Goal: Obtain resource: Download file/media

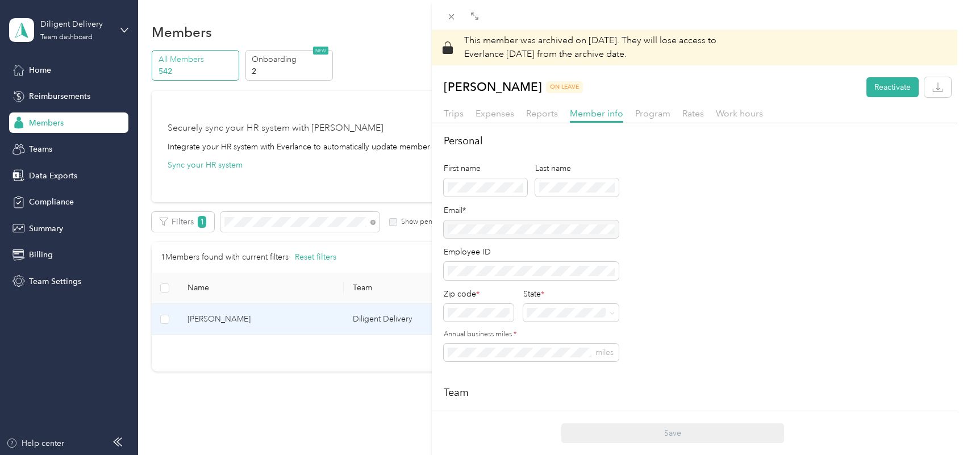
click at [370, 223] on div "This member was archived on [DATE] . They will lose access to Everlance [DATE] …" at bounding box center [481, 227] width 963 height 455
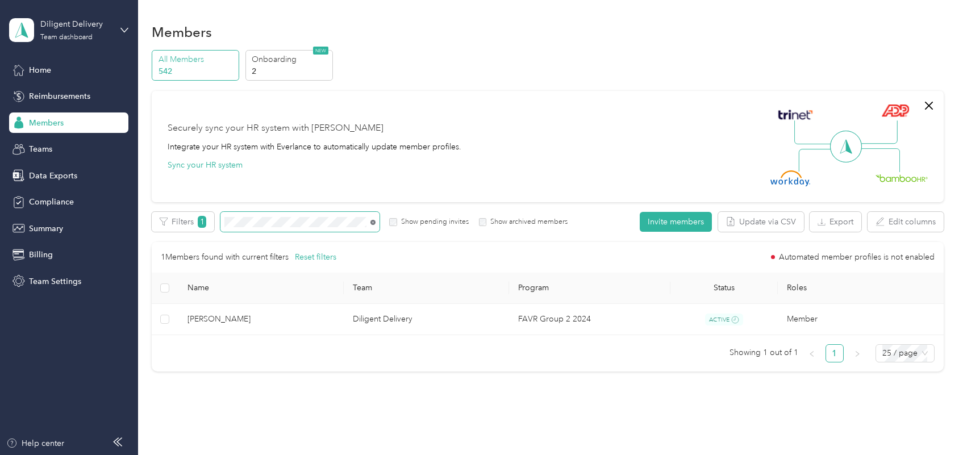
click at [371, 222] on icon at bounding box center [372, 222] width 5 height 5
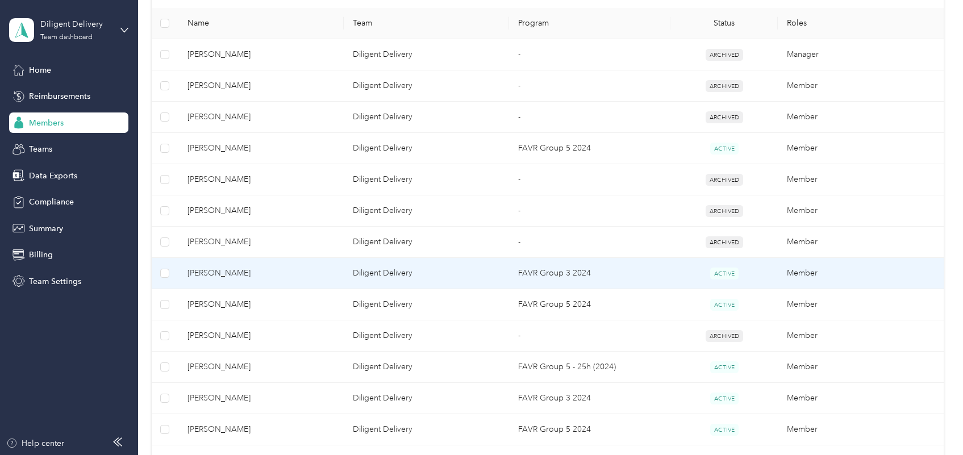
scroll to position [284, 0]
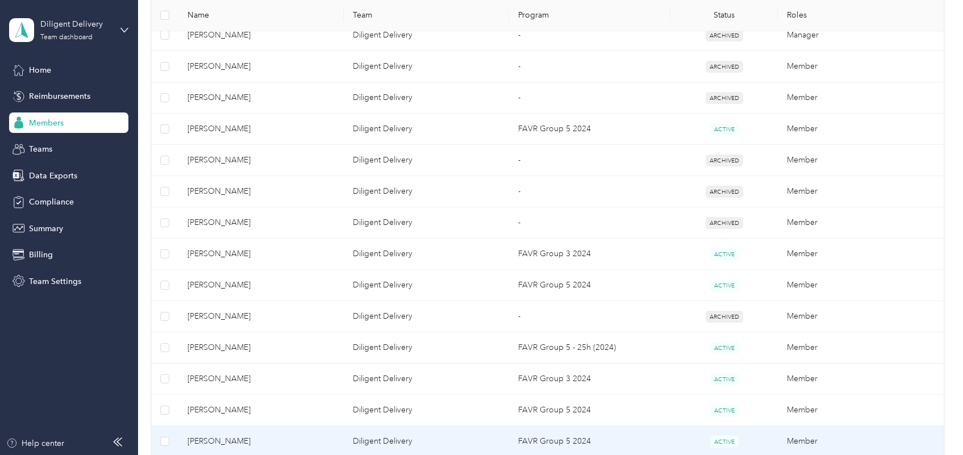
click at [294, 439] on span "[PERSON_NAME]" at bounding box center [261, 441] width 147 height 13
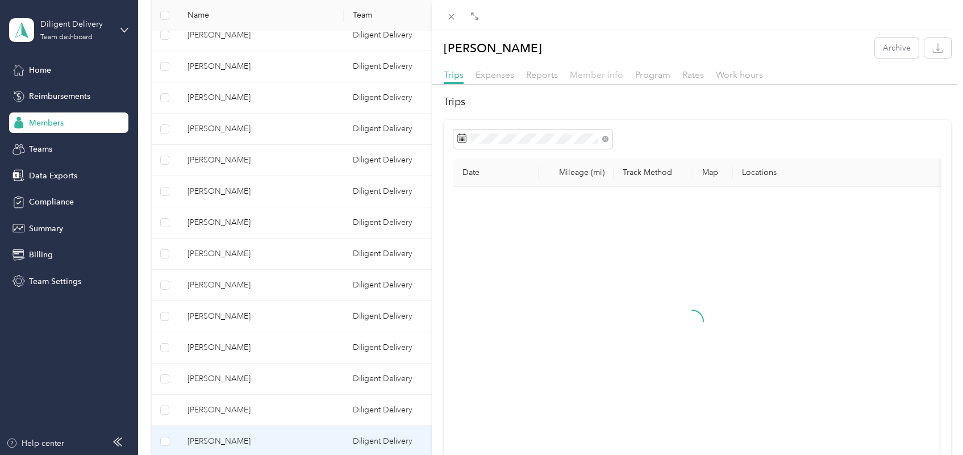
click at [594, 77] on span "Member info" at bounding box center [596, 74] width 53 height 11
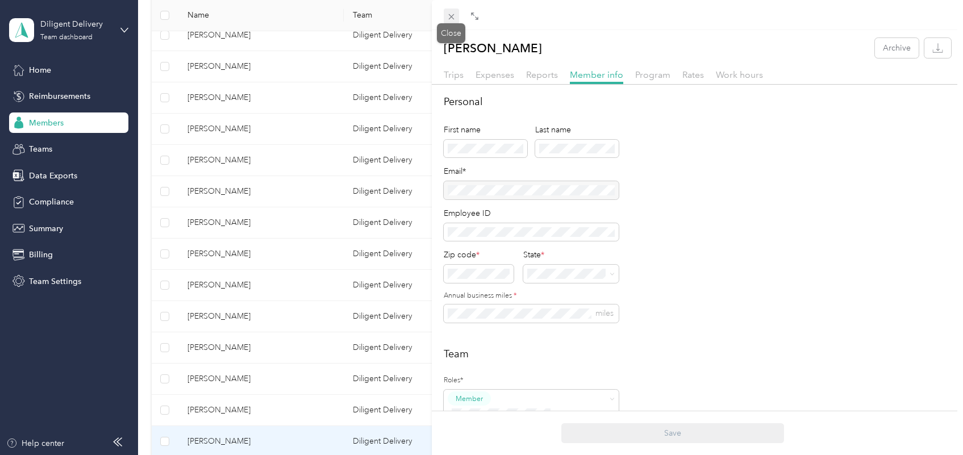
click at [451, 13] on icon at bounding box center [452, 17] width 10 height 10
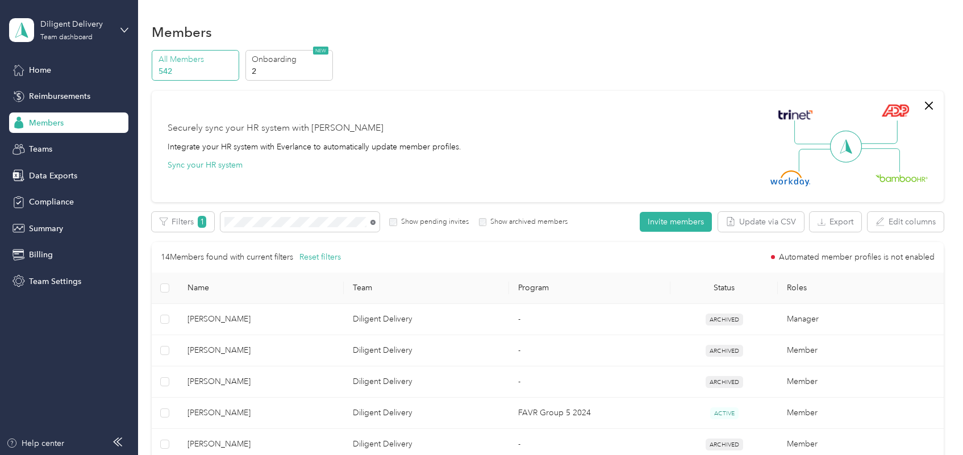
click at [373, 222] on icon at bounding box center [372, 222] width 5 height 5
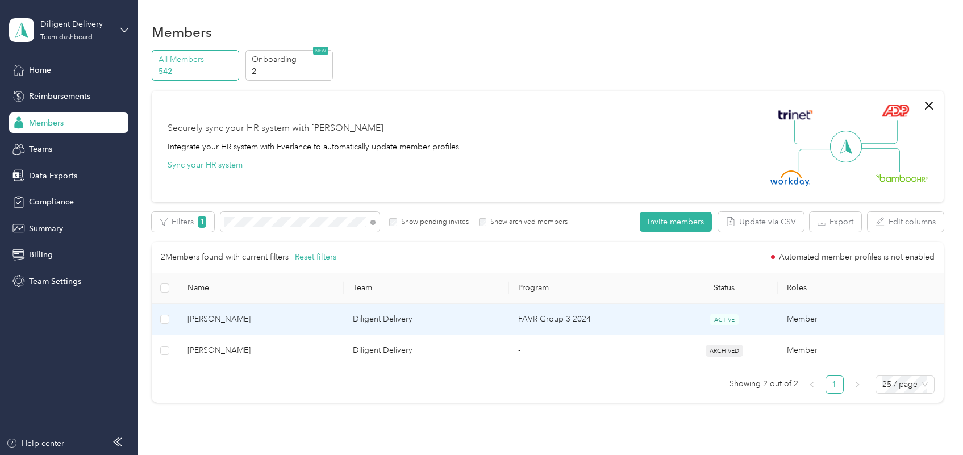
click at [282, 319] on span "[PERSON_NAME]" at bounding box center [261, 319] width 147 height 13
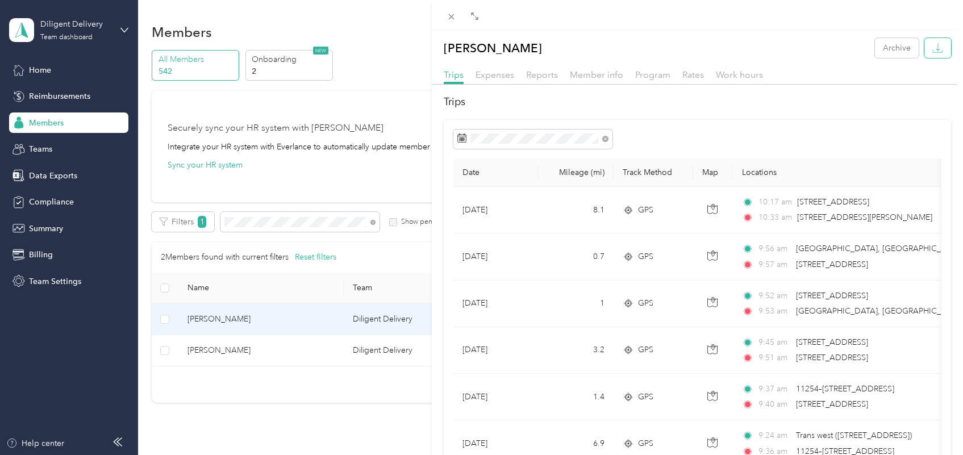
click at [932, 44] on icon "button" at bounding box center [937, 48] width 11 height 11
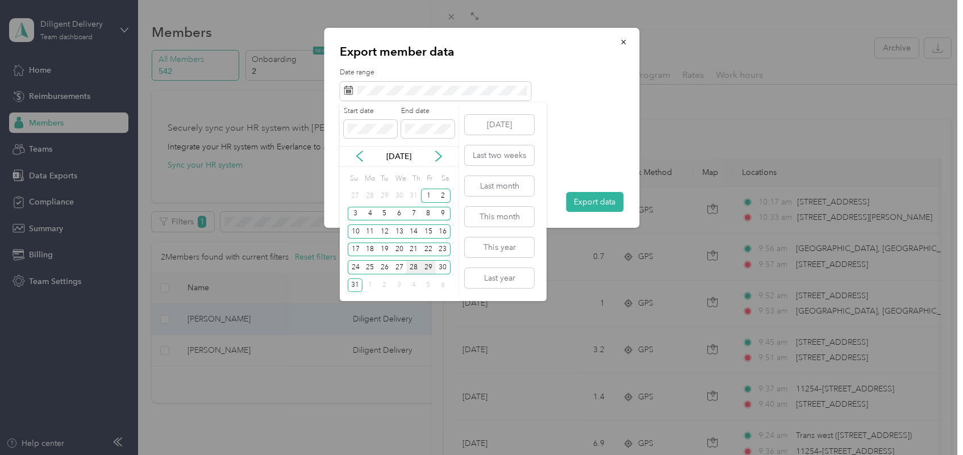
click at [413, 268] on div "28" at bounding box center [413, 267] width 15 height 14
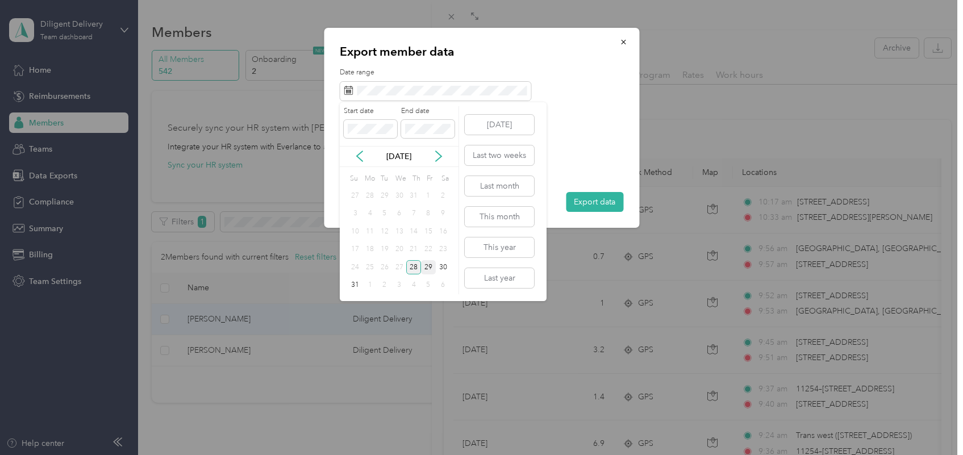
click at [410, 265] on div "28" at bounding box center [413, 267] width 15 height 14
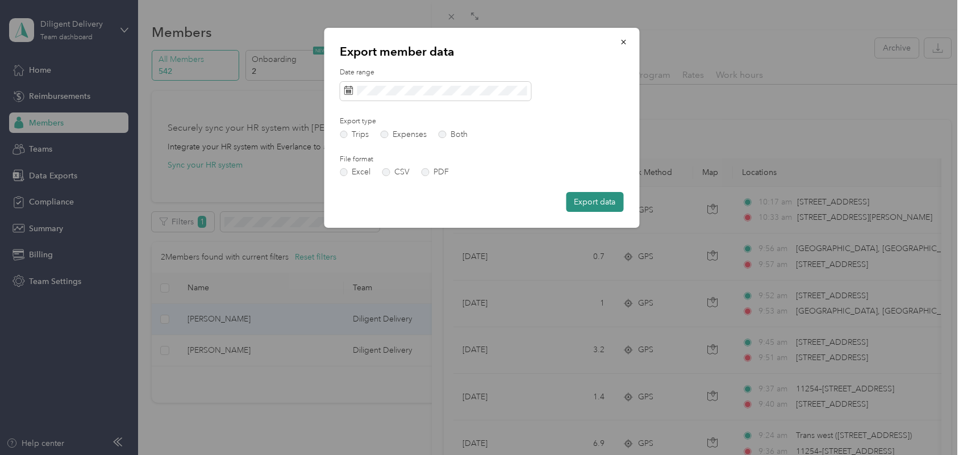
click at [580, 194] on button "Export data" at bounding box center [594, 202] width 57 height 20
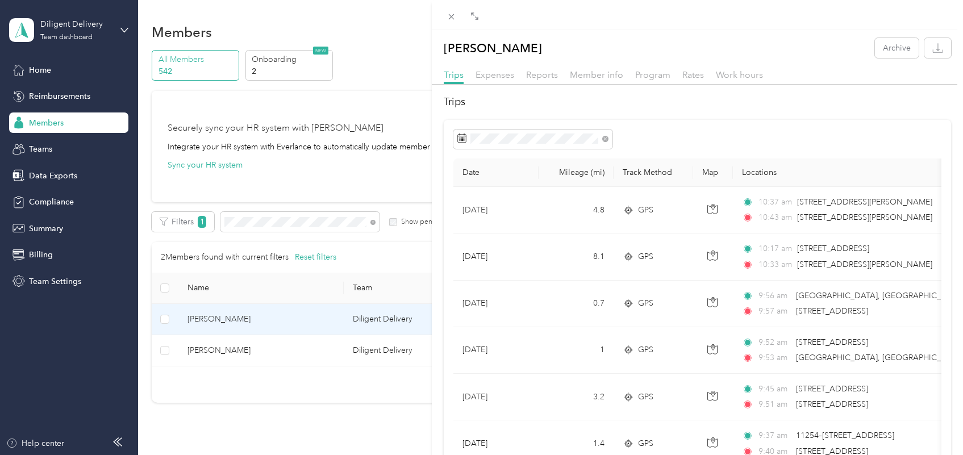
click at [373, 222] on div "Aspul [PERSON_NAME] Archive Trips Expenses Reports Member info Program Rates Wo…" at bounding box center [481, 227] width 963 height 455
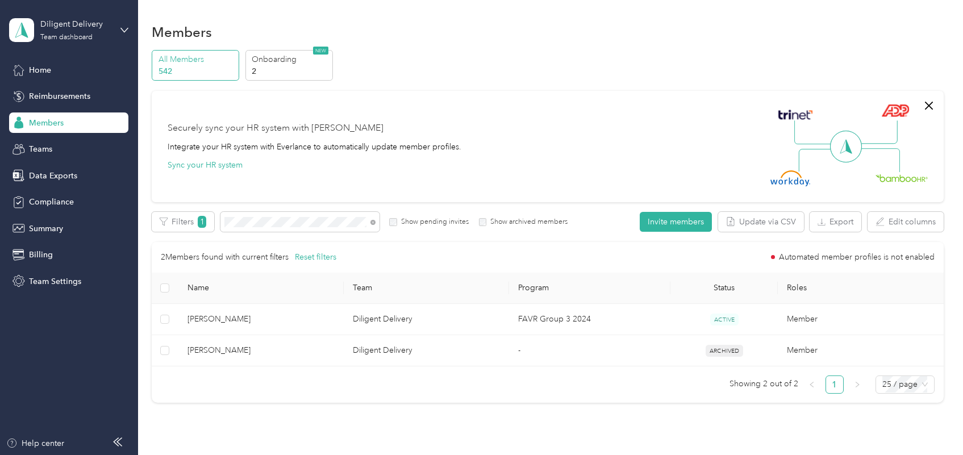
click at [373, 222] on icon at bounding box center [372, 222] width 5 height 5
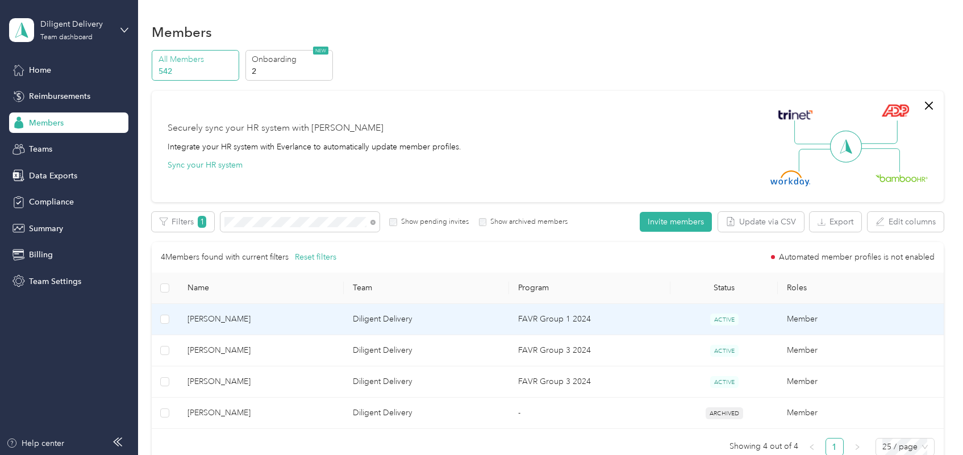
click at [268, 318] on span "[PERSON_NAME]" at bounding box center [261, 319] width 147 height 13
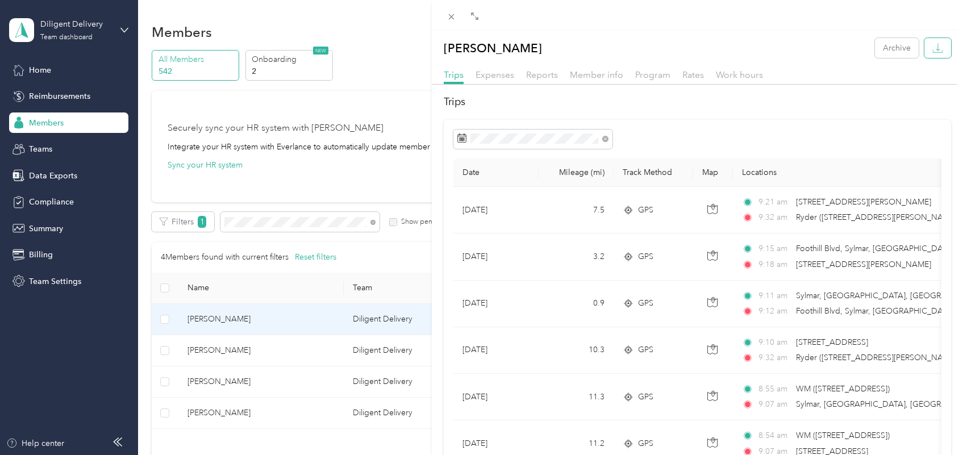
click at [932, 43] on icon "button" at bounding box center [937, 48] width 11 height 11
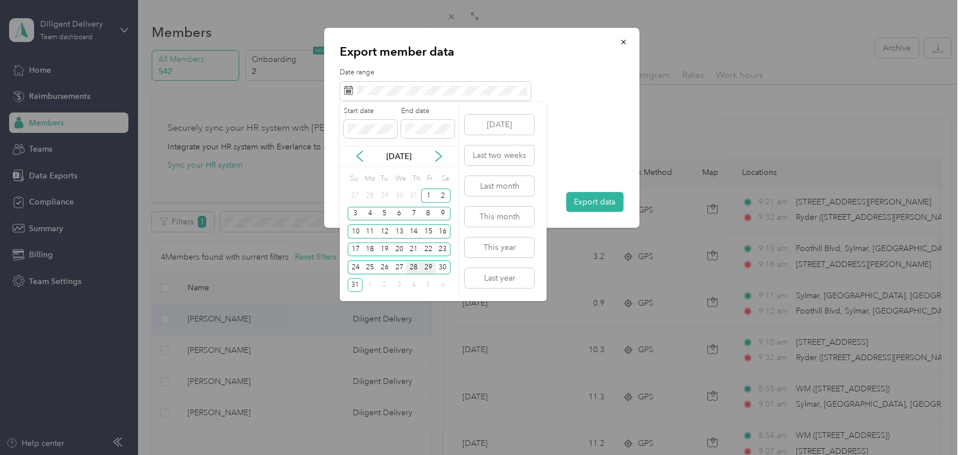
click at [413, 268] on div "28" at bounding box center [413, 267] width 15 height 14
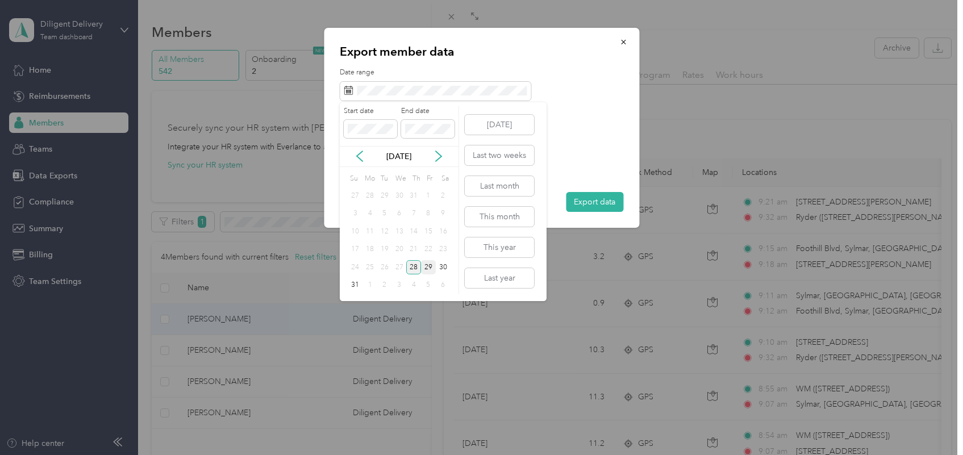
click at [413, 267] on div "28" at bounding box center [413, 267] width 15 height 14
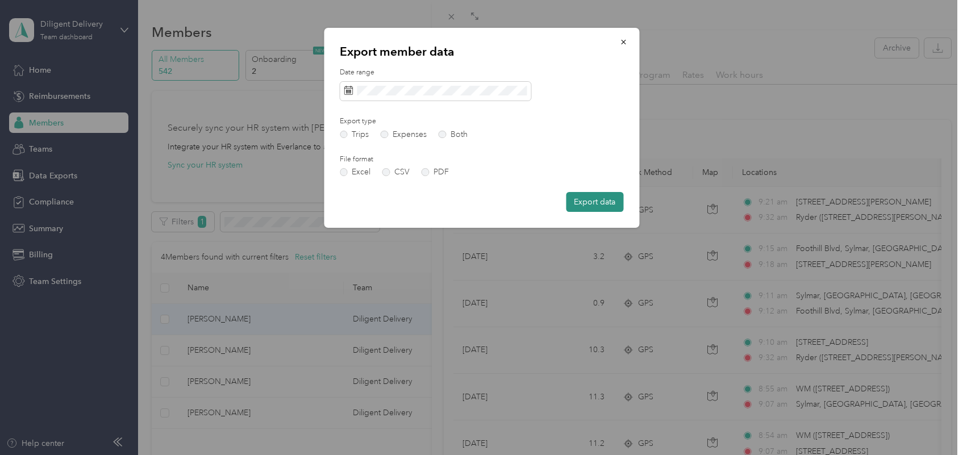
click at [603, 201] on button "Export data" at bounding box center [594, 202] width 57 height 20
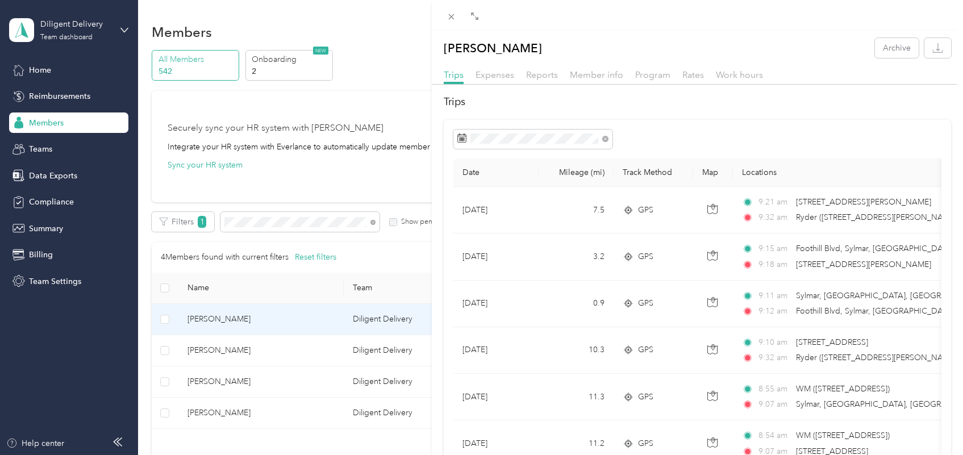
click at [370, 222] on div "[PERSON_NAME] Archive Trips Expenses Reports Member info Program Rates Work hou…" at bounding box center [481, 227] width 963 height 455
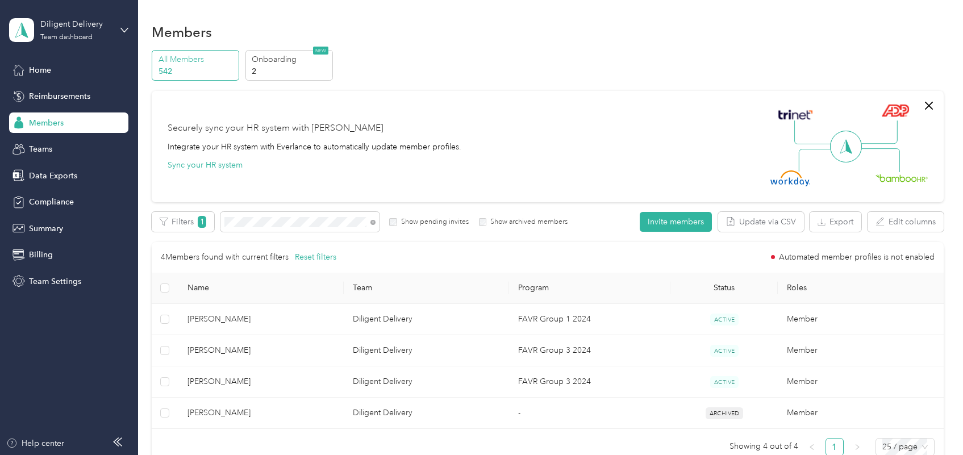
click at [373, 223] on icon at bounding box center [373, 223] width 2 height 2
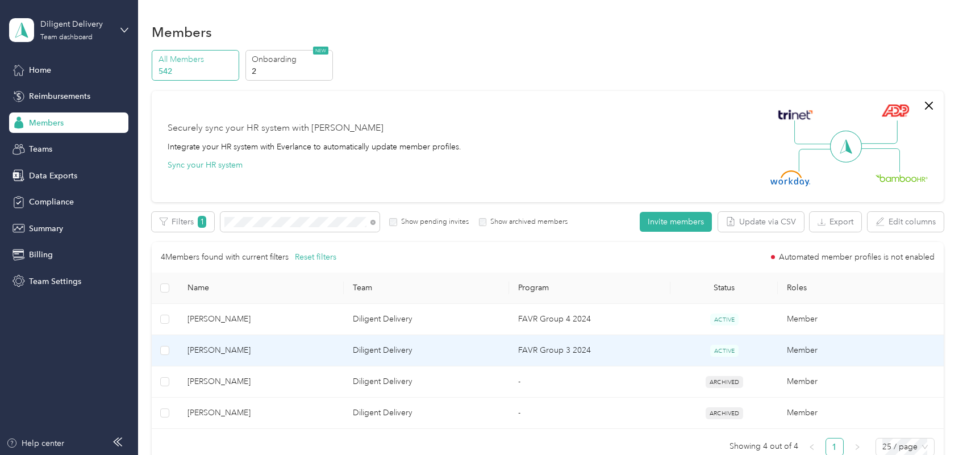
click at [302, 357] on span "[PERSON_NAME]" at bounding box center [261, 350] width 147 height 13
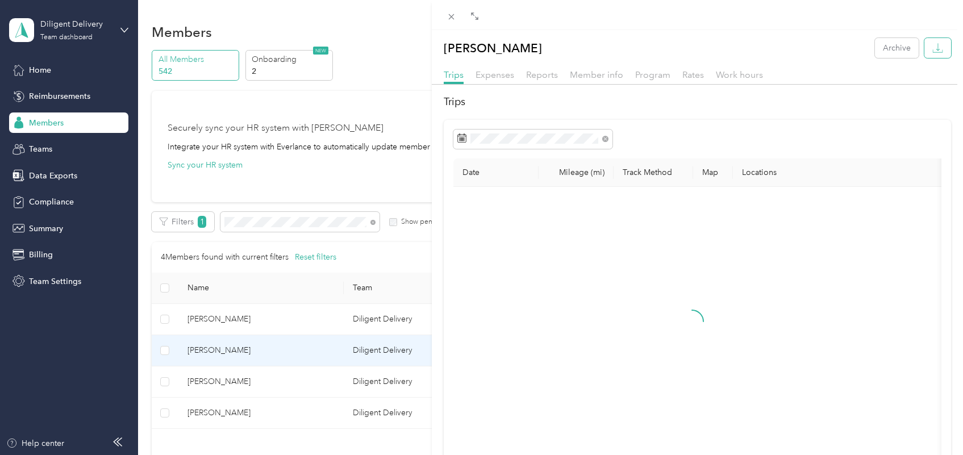
click at [932, 50] on icon "button" at bounding box center [937, 48] width 11 height 11
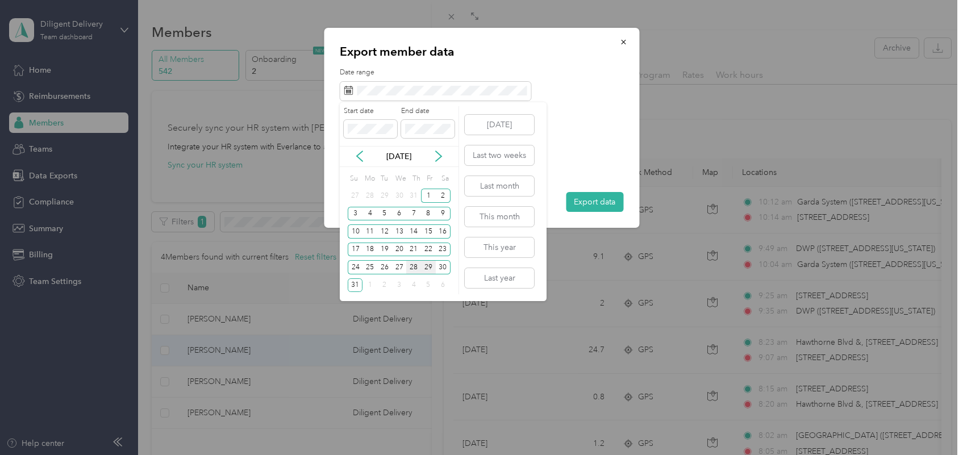
click at [412, 264] on div "28" at bounding box center [413, 267] width 15 height 14
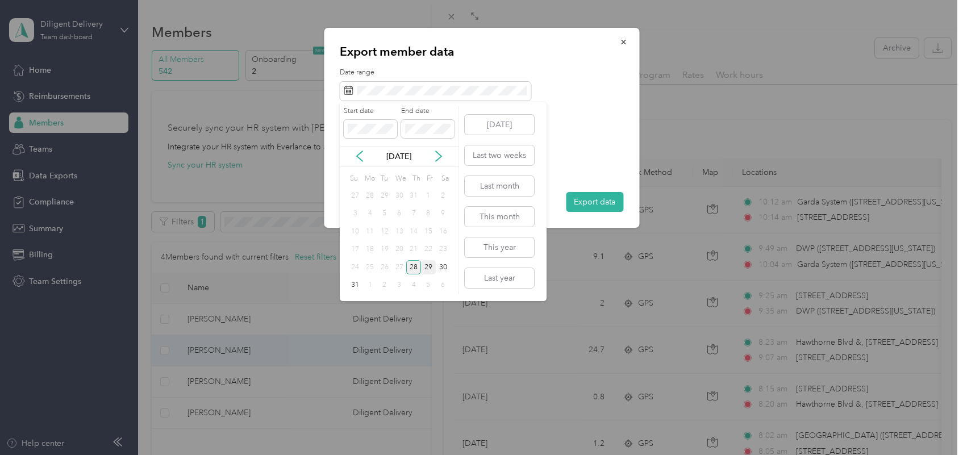
click at [413, 264] on div "28" at bounding box center [413, 267] width 15 height 14
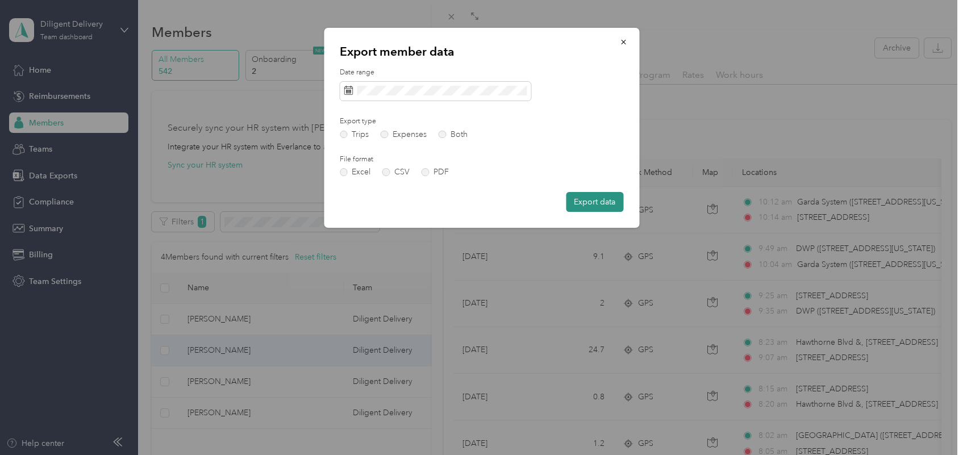
click at [594, 198] on button "Export data" at bounding box center [594, 202] width 57 height 20
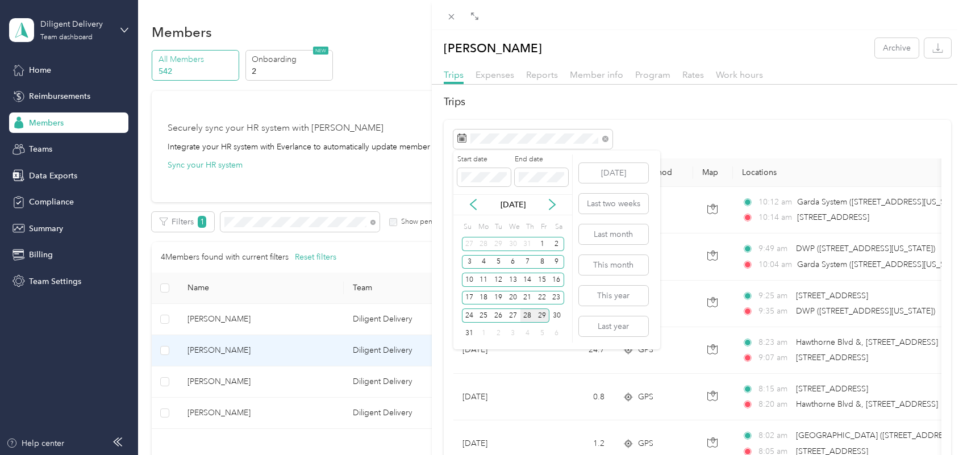
click at [524, 314] on div "28" at bounding box center [527, 316] width 15 height 14
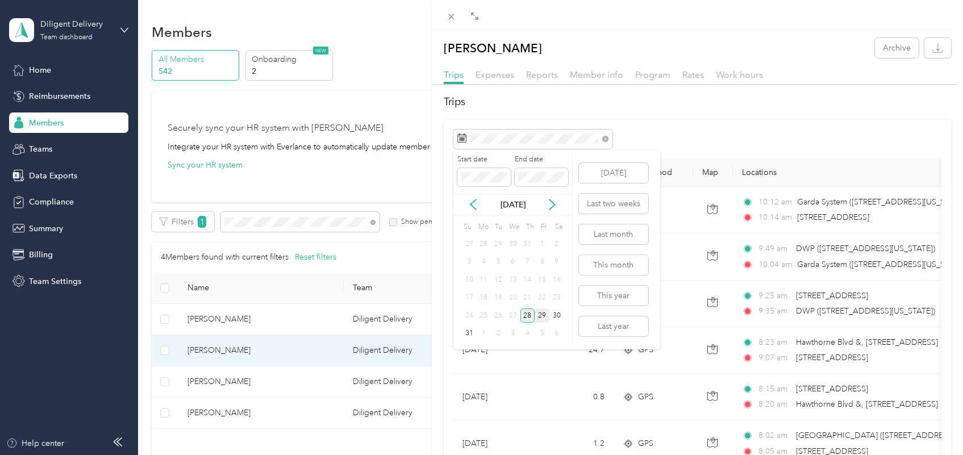
click at [524, 314] on div "28" at bounding box center [527, 316] width 15 height 14
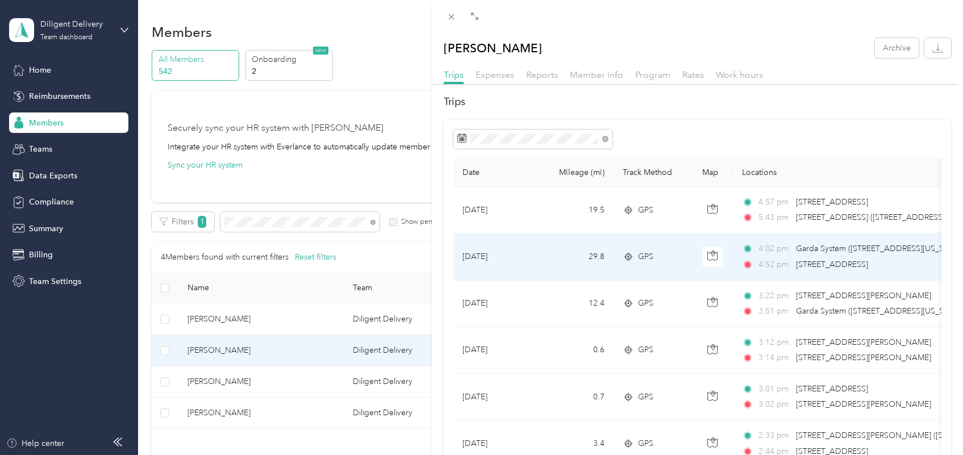
scroll to position [71, 0]
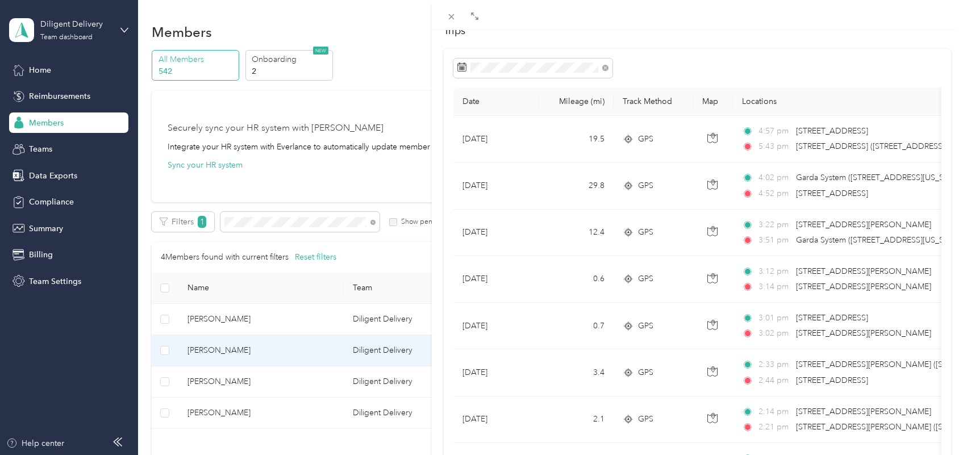
click at [373, 223] on div "[PERSON_NAME] Archive Trips Expenses Reports Member info Program Rates Work hou…" at bounding box center [481, 227] width 963 height 455
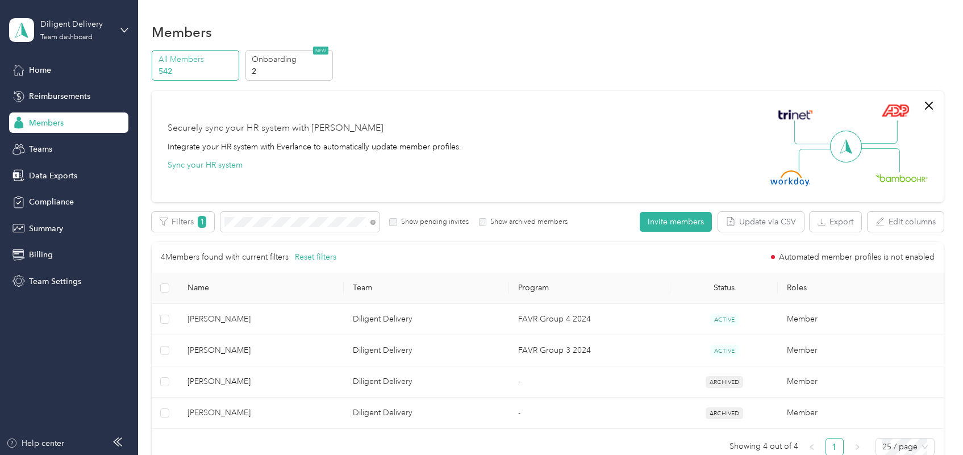
click at [370, 222] on icon at bounding box center [372, 222] width 5 height 5
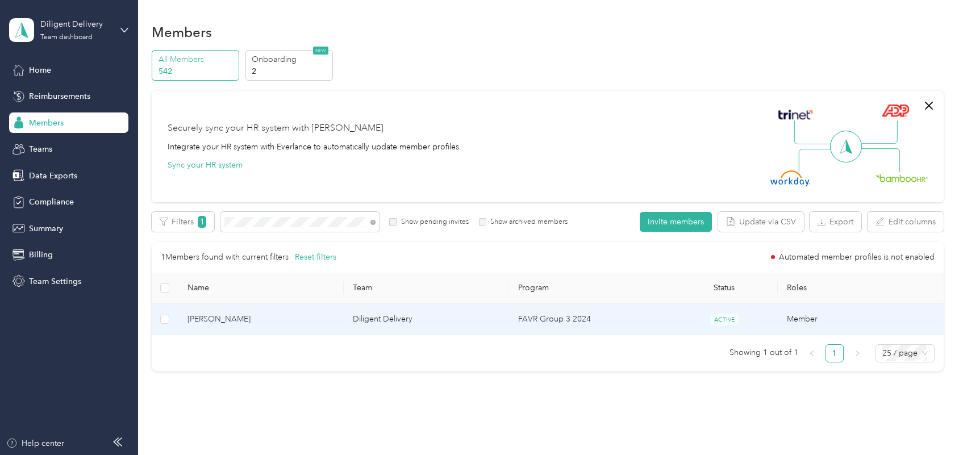
click at [277, 322] on span "[PERSON_NAME]" at bounding box center [261, 319] width 147 height 13
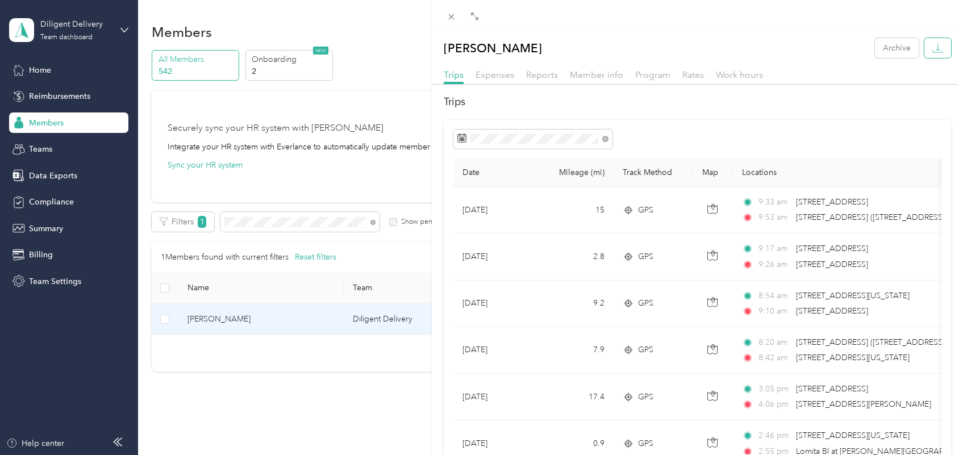
click at [932, 50] on icon "button" at bounding box center [937, 48] width 11 height 11
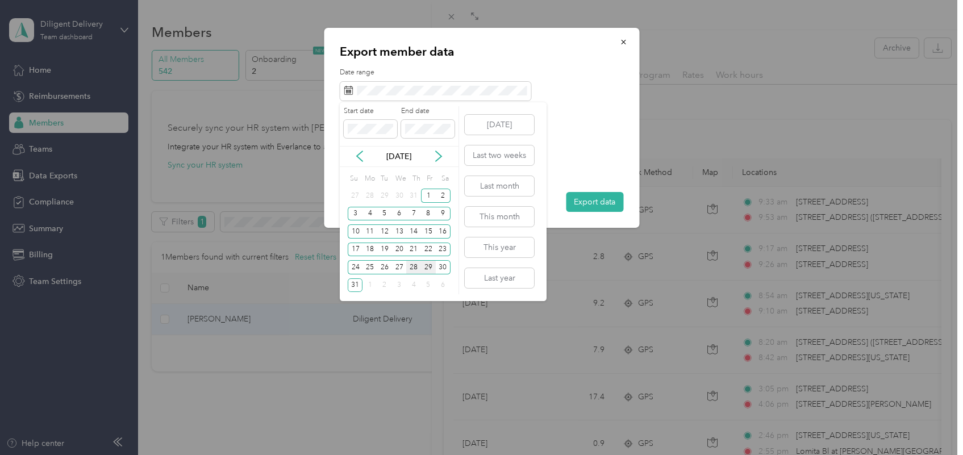
click at [413, 270] on div "28" at bounding box center [413, 267] width 15 height 14
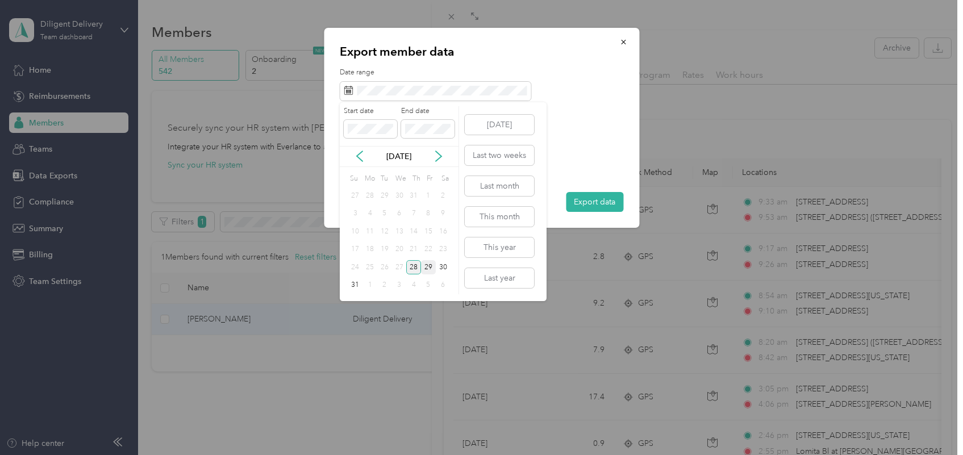
click at [413, 269] on div "28" at bounding box center [413, 267] width 15 height 14
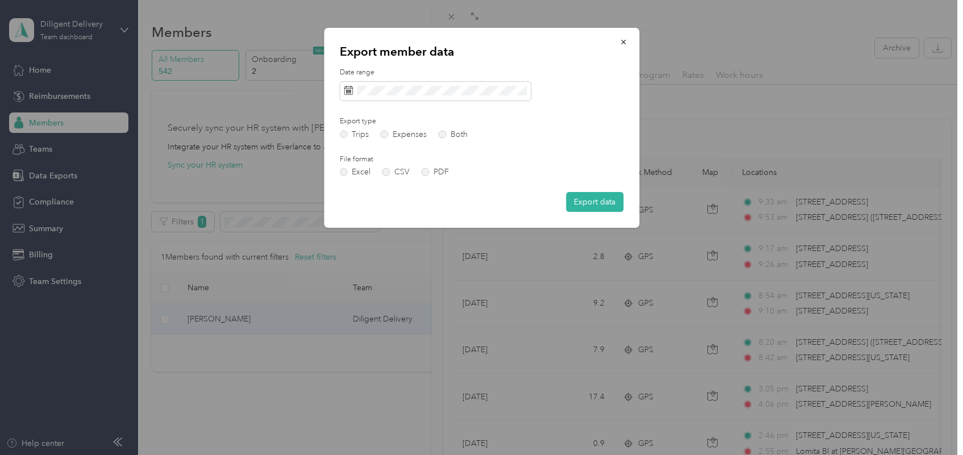
click at [583, 205] on button "Export data" at bounding box center [594, 202] width 57 height 20
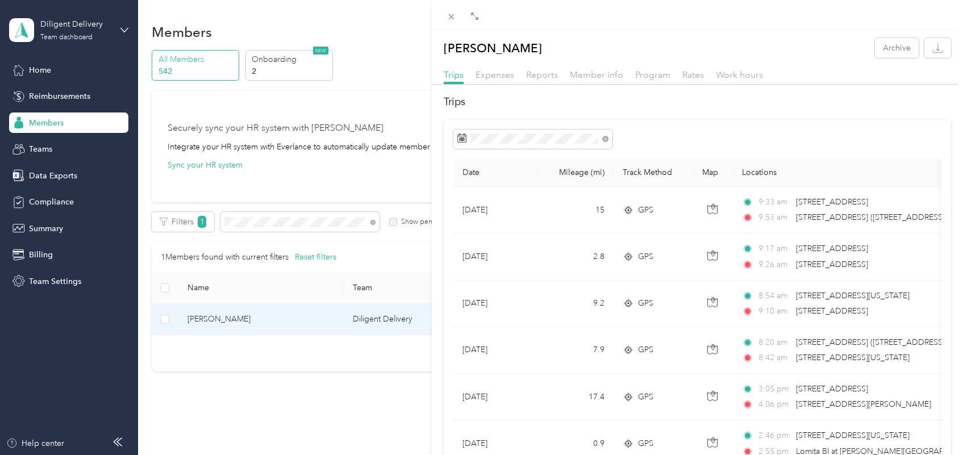
click at [373, 224] on div "[PERSON_NAME] Archive Trips Expenses Reports Member info Program Rates Work hou…" at bounding box center [481, 227] width 963 height 455
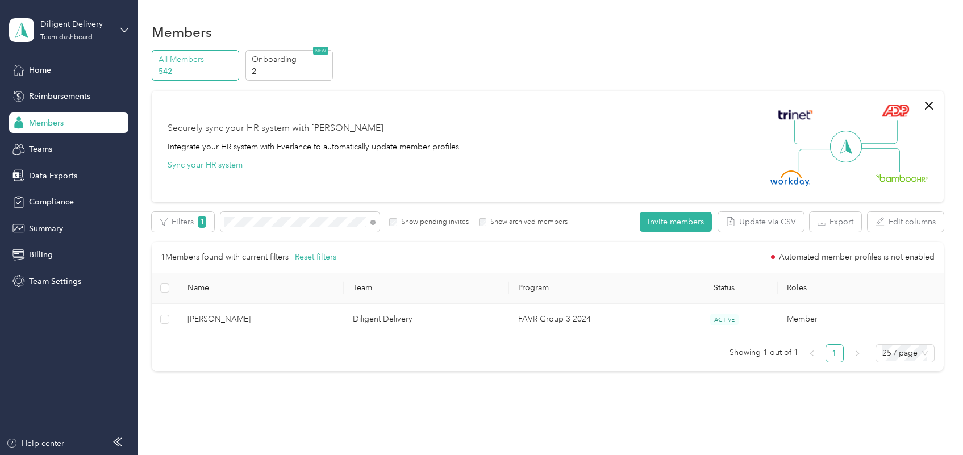
click at [373, 224] on icon at bounding box center [372, 222] width 5 height 5
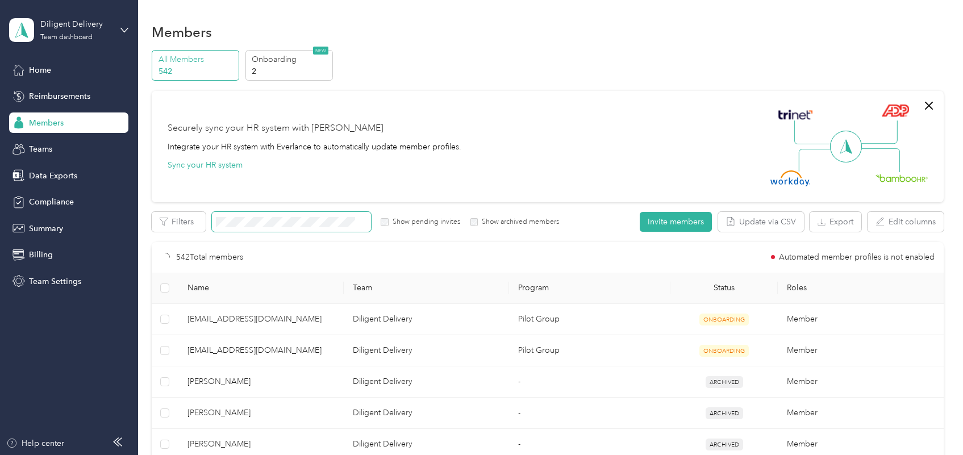
click at [361, 222] on icon at bounding box center [361, 222] width 5 height 5
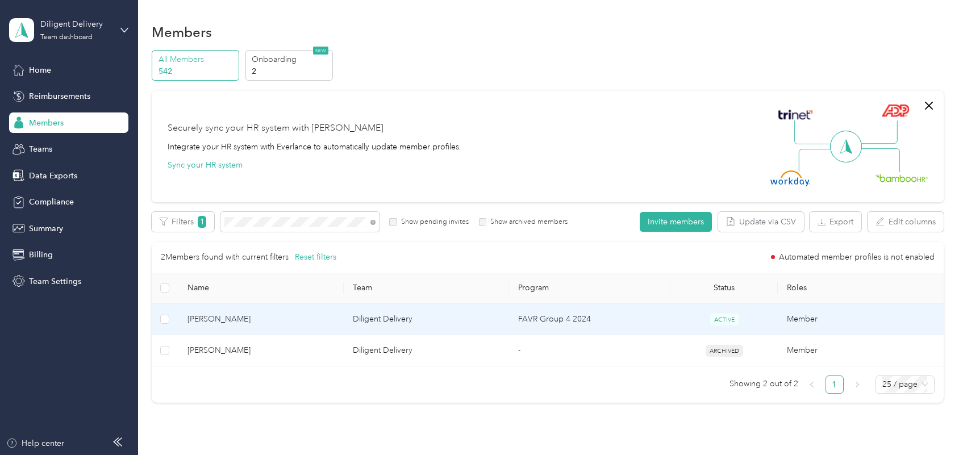
click at [293, 311] on td "[PERSON_NAME]" at bounding box center [260, 319] width 165 height 31
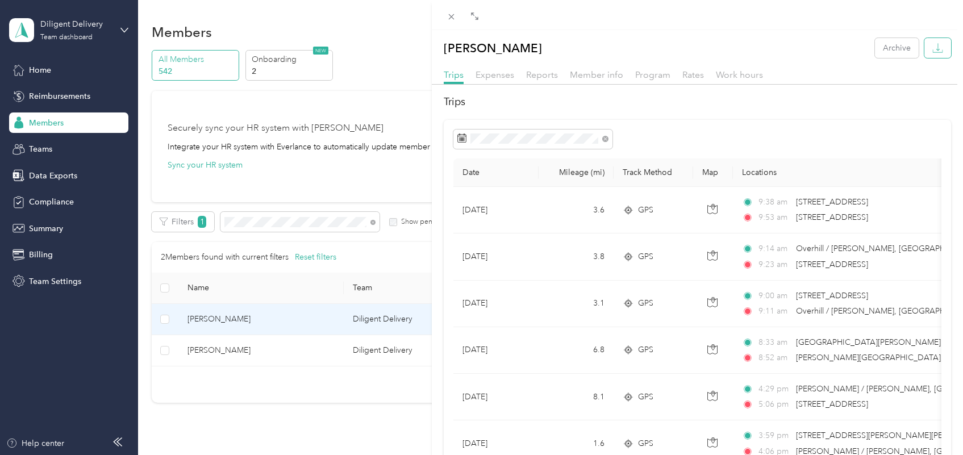
click at [932, 48] on icon "button" at bounding box center [937, 48] width 11 height 11
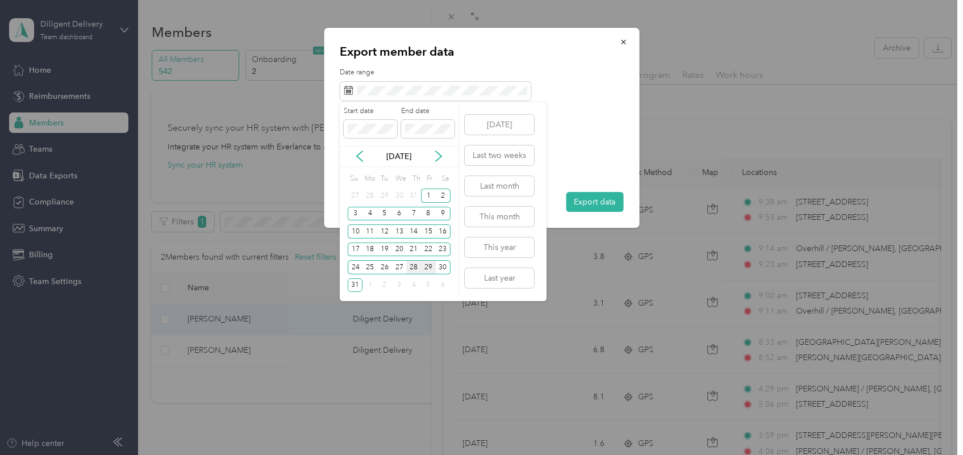
click at [411, 267] on div "28" at bounding box center [413, 267] width 15 height 14
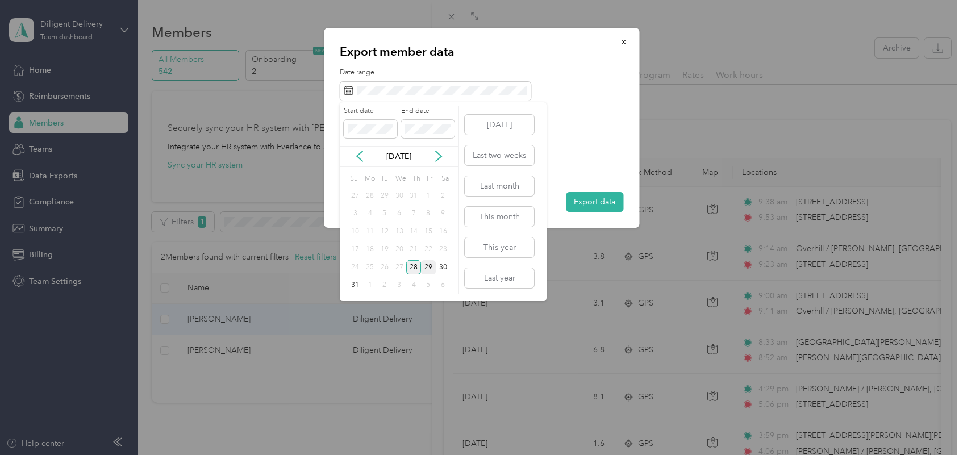
click at [411, 267] on div "28" at bounding box center [413, 267] width 15 height 14
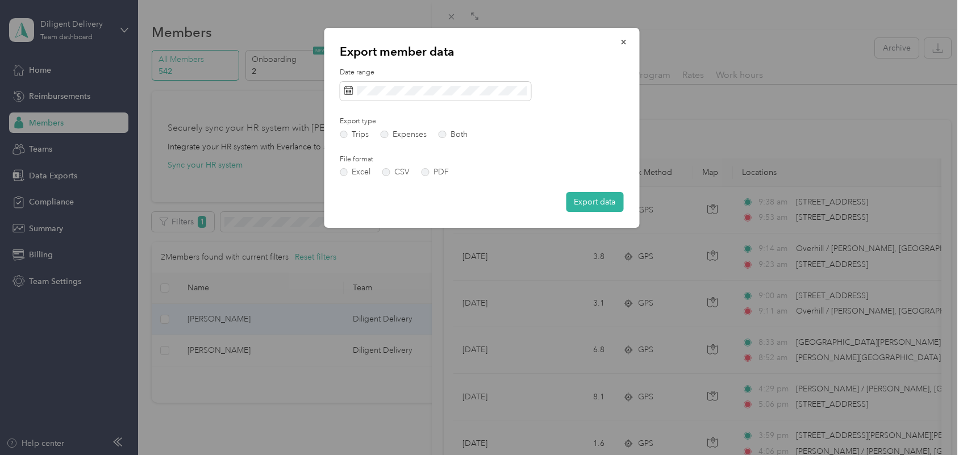
drag, startPoint x: 600, startPoint y: 205, endPoint x: 581, endPoint y: 215, distance: 21.4
click at [600, 203] on button "Export data" at bounding box center [594, 202] width 57 height 20
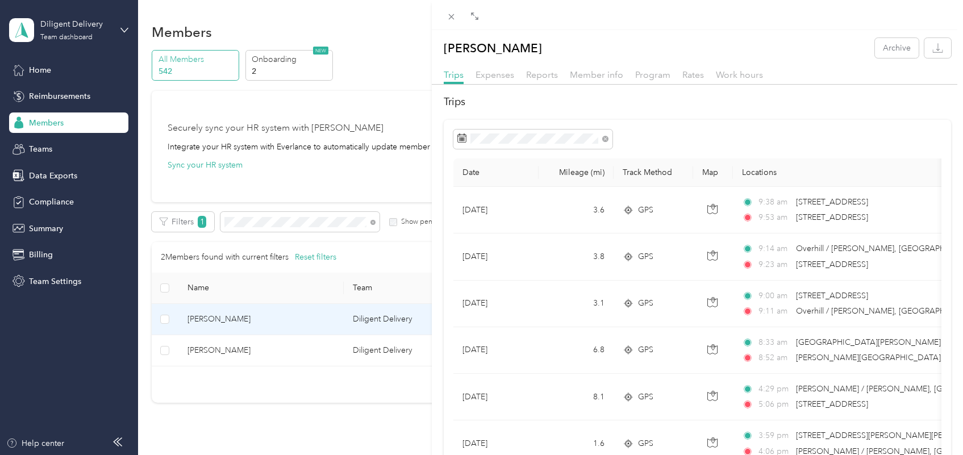
click at [373, 222] on div "[PERSON_NAME] Archive Trips Expenses Reports Member info Program Rates Work hou…" at bounding box center [481, 227] width 963 height 455
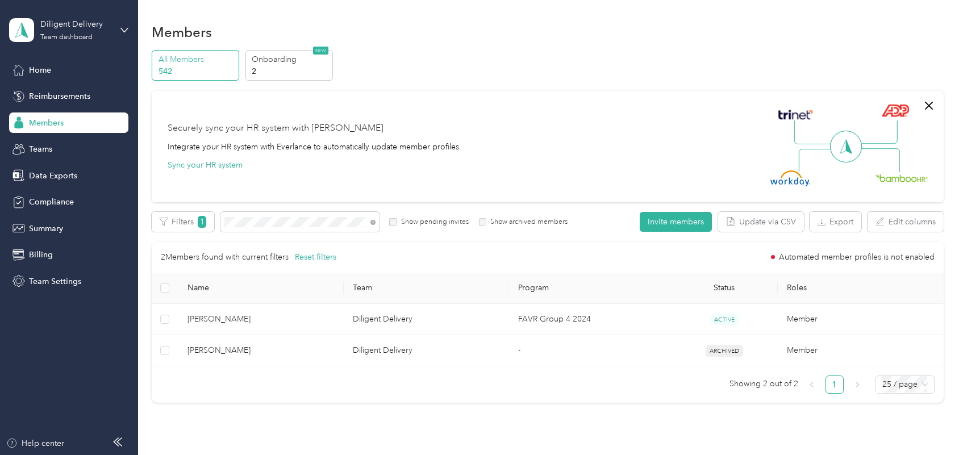
click at [373, 222] on icon at bounding box center [372, 222] width 5 height 5
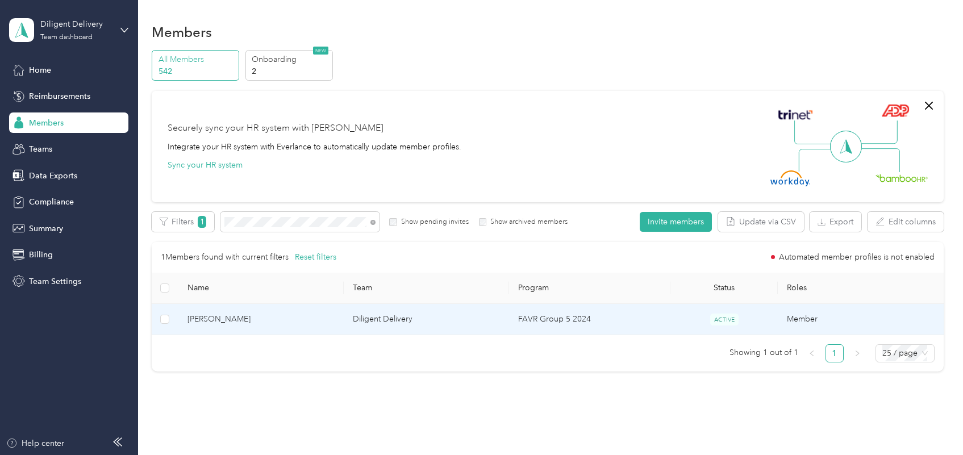
click at [306, 320] on span "[PERSON_NAME]" at bounding box center [261, 319] width 147 height 13
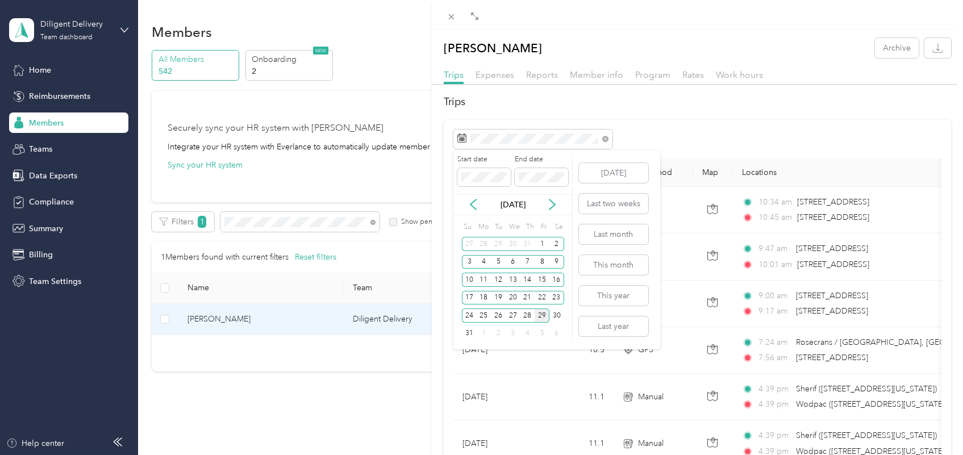
click at [540, 315] on div "29" at bounding box center [542, 316] width 15 height 14
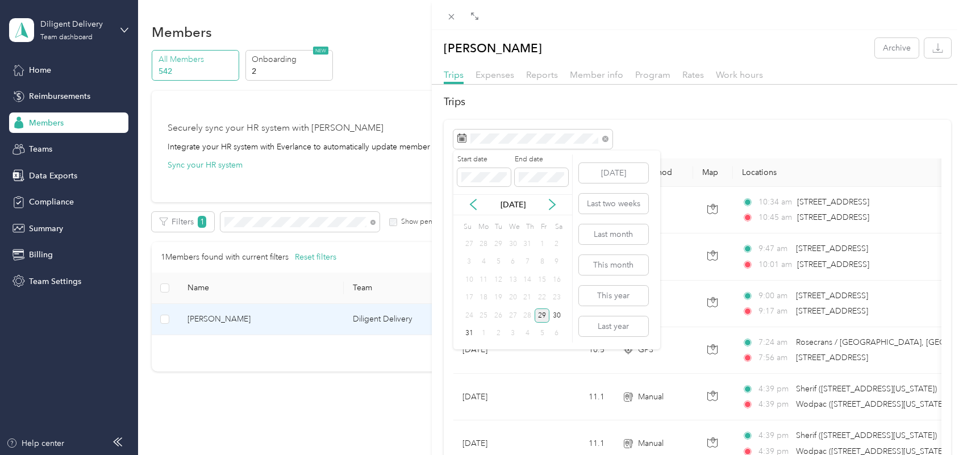
click at [540, 315] on div "29" at bounding box center [542, 316] width 15 height 14
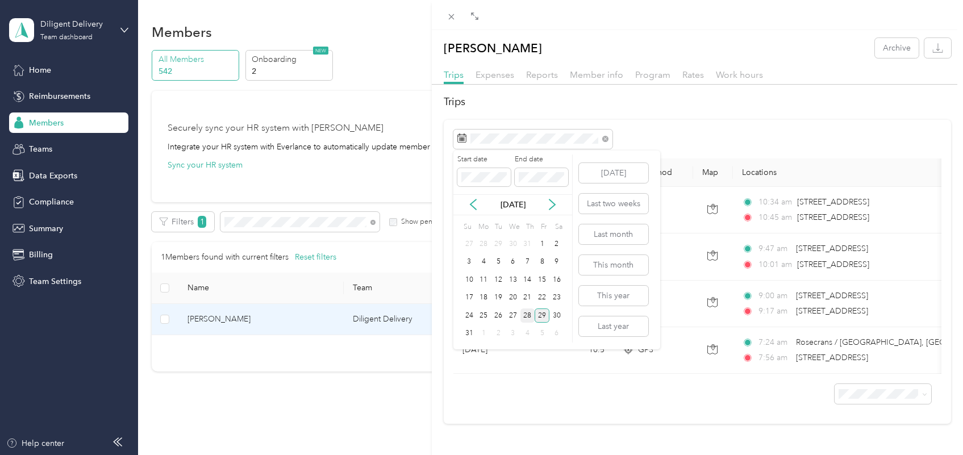
click at [523, 319] on div "28" at bounding box center [527, 316] width 15 height 14
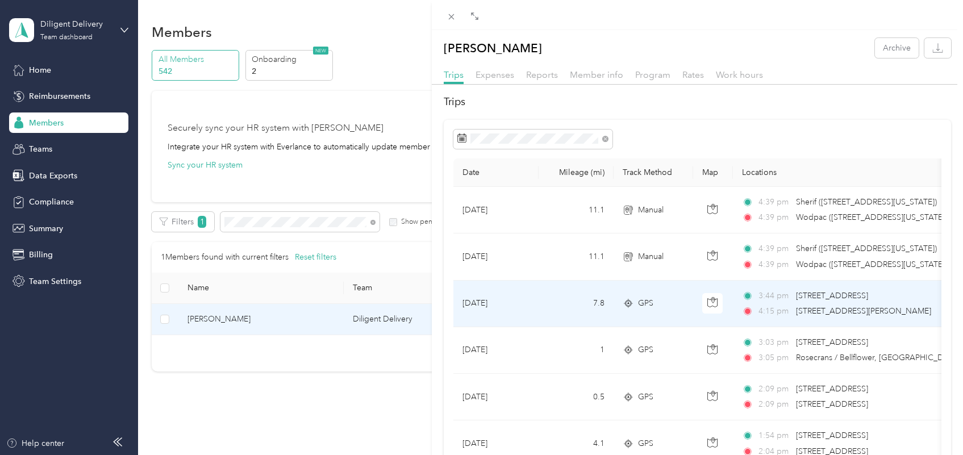
scroll to position [71, 0]
